Goal: Information Seeking & Learning: Learn about a topic

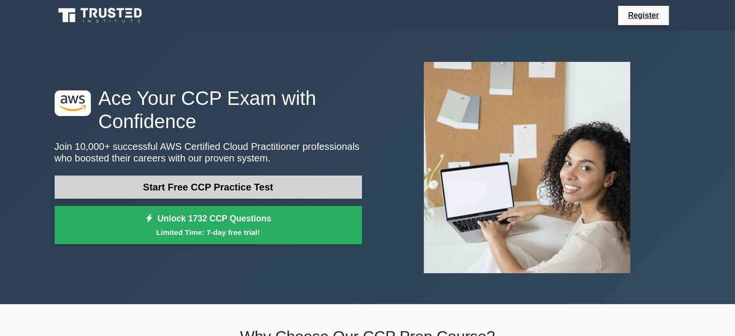
click at [171, 183] on link "Start Free CCP Practice Test" at bounding box center [209, 187] width 308 height 23
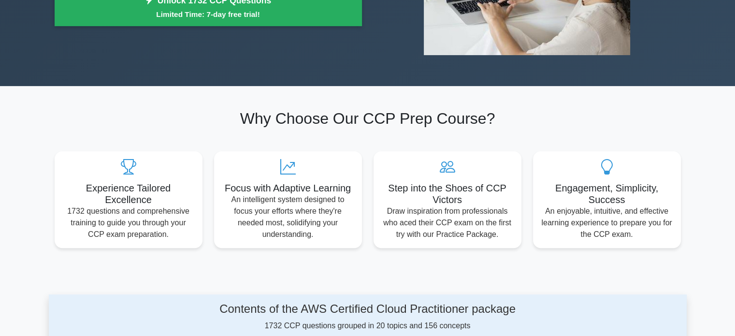
scroll to position [219, 0]
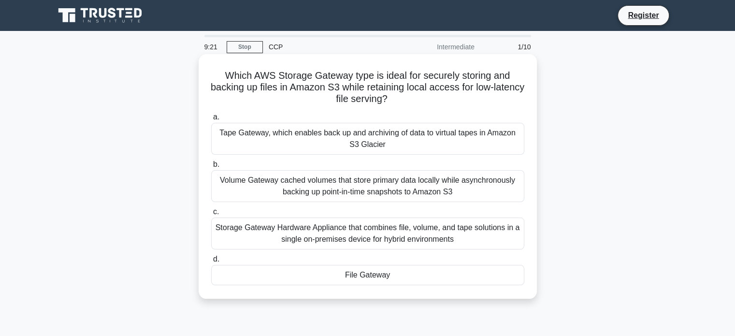
click at [375, 148] on div "Tape Gateway, which enables back up and archiving of data to virtual tapes in A…" at bounding box center [367, 139] width 313 height 32
click at [211, 120] on input "a. Tape Gateway, which enables back up and archiving of data to virtual tapes i…" at bounding box center [211, 117] width 0 height 6
